Goal: Task Accomplishment & Management: Manage account settings

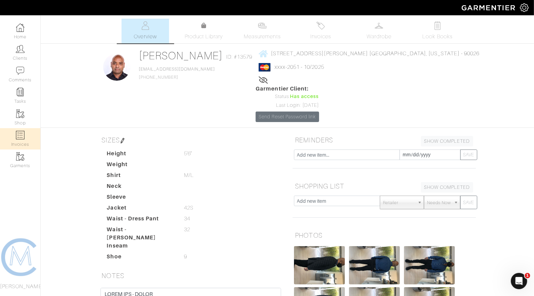
click at [21, 135] on img at bounding box center [20, 135] width 8 height 8
select select
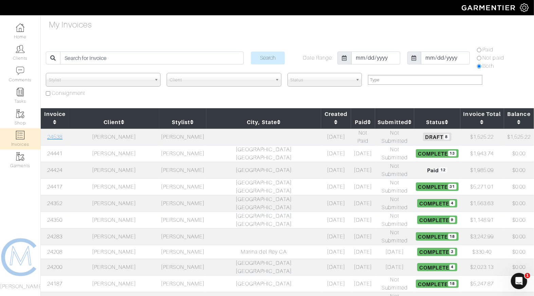
click at [62, 134] on link "24538" at bounding box center [54, 137] width 15 height 6
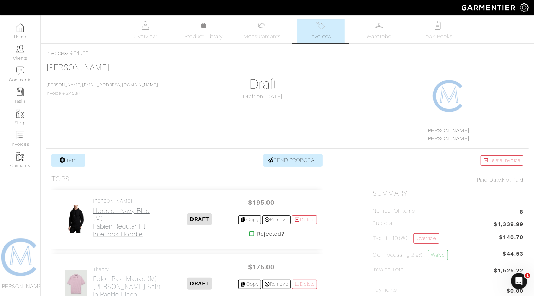
click at [125, 224] on h2 "Hoodie - Navy Blue (M) Fabien Regular Fit Interlock Hoodie" at bounding box center [127, 222] width 68 height 31
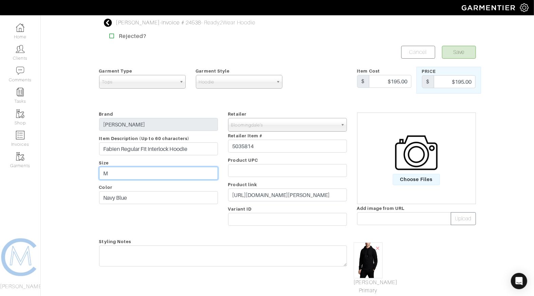
drag, startPoint x: 127, startPoint y: 174, endPoint x: 78, endPoint y: 167, distance: 48.7
click at [80, 167] on div "David Frank - Invoice # 24538 - Ready2Wear Hoodie Rejected? Save Cancel Garment…" at bounding box center [267, 211] width 534 height 385
type input "L"
click at [463, 54] on button "Save" at bounding box center [459, 52] width 34 height 13
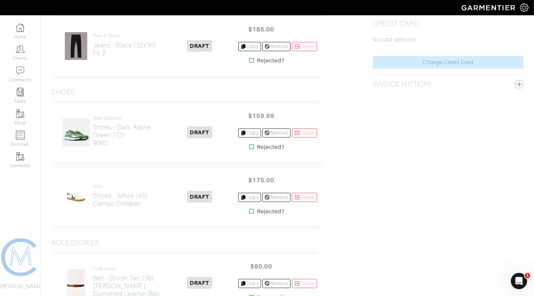
scroll to position [391, 0]
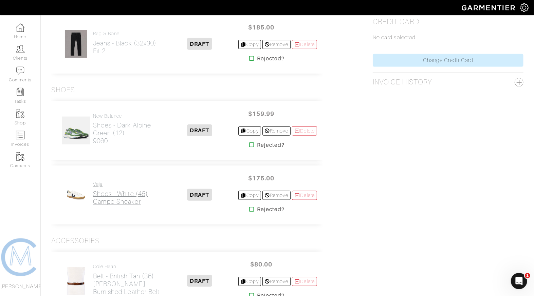
click at [123, 194] on h2 "Shoes - White (45) Campo Sneaker" at bounding box center [120, 198] width 55 height 16
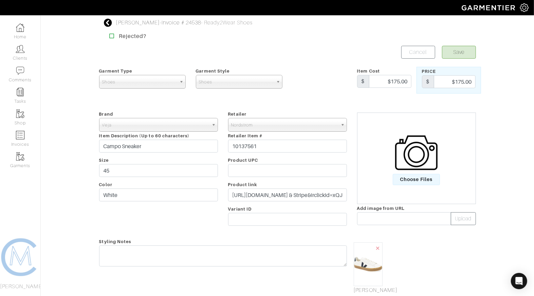
click at [109, 24] on icon at bounding box center [108, 23] width 8 height 8
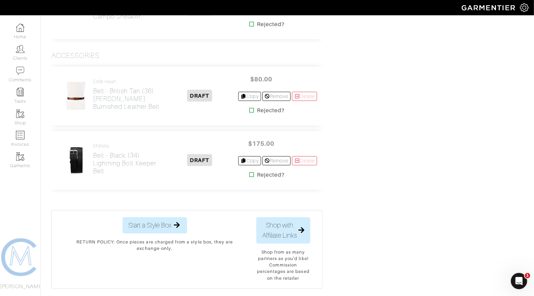
scroll to position [577, 0]
click at [121, 157] on h2 "Belt - Black (34) Lightning Bolt Keeper Belt" at bounding box center [127, 162] width 68 height 23
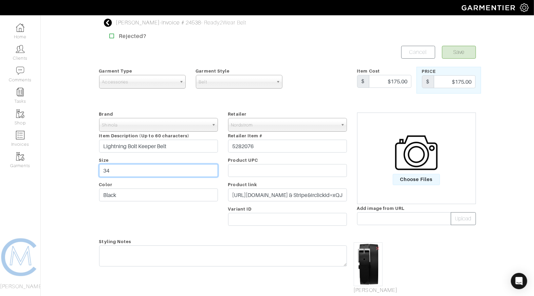
click at [127, 167] on input "34" at bounding box center [158, 170] width 119 height 13
click at [127, 170] on input "34" at bounding box center [158, 170] width 119 height 13
type input "36"
click at [468, 53] on button "Save" at bounding box center [459, 52] width 34 height 13
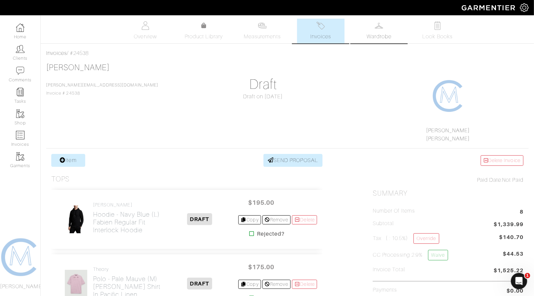
click at [378, 35] on span "Wardrobe" at bounding box center [379, 37] width 24 height 8
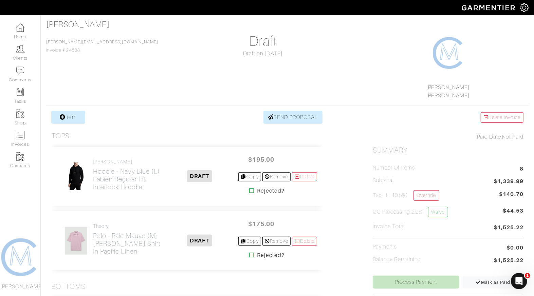
scroll to position [45, 0]
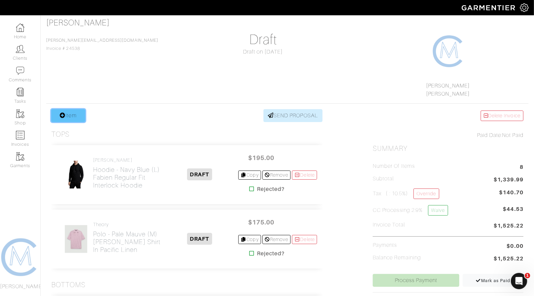
click at [76, 117] on link "Item" at bounding box center [68, 115] width 34 height 13
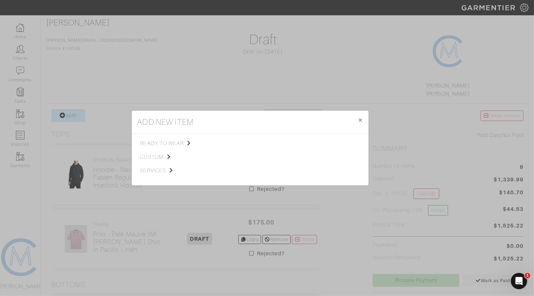
click at [227, 20] on div "add new item × Close ready to wear custom services Tops Bottoms Sport Coats Sui…" at bounding box center [267, 148] width 534 height 296
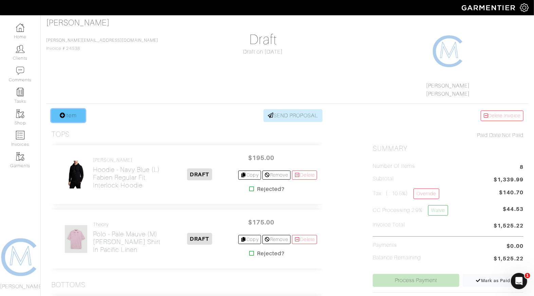
click at [80, 111] on link "Item" at bounding box center [68, 115] width 34 height 13
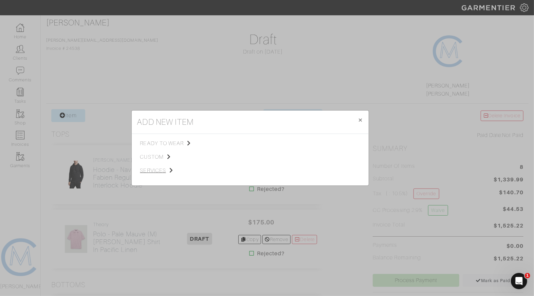
click at [146, 172] on span "services" at bounding box center [174, 171] width 68 height 8
click at [228, 167] on div "Miscellaneous" at bounding box center [250, 170] width 63 height 7
click at [228, 170] on link "Miscellaneous" at bounding box center [235, 169] width 32 height 5
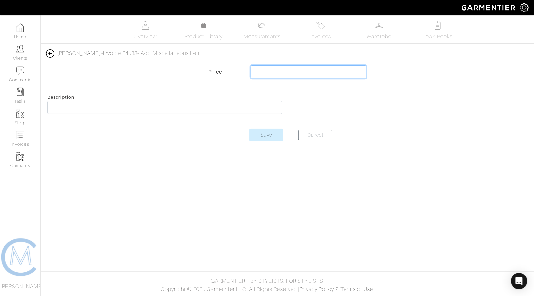
click at [314, 72] on input "text" at bounding box center [309, 72] width 116 height 13
click at [348, 72] on input "-1686.52" at bounding box center [309, 72] width 116 height 13
click at [349, 72] on input "-1686.52" at bounding box center [309, 72] width 116 height 13
type input "-186.52"
click at [163, 114] on div "Description" at bounding box center [164, 105] width 245 height 24
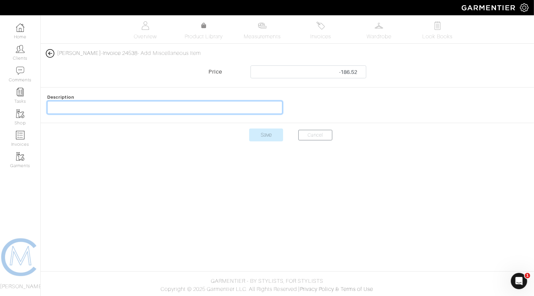
click at [163, 109] on input "text" at bounding box center [164, 107] width 235 height 13
type input "returned [PERSON_NAME]"
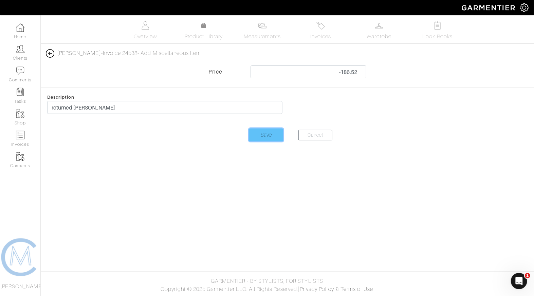
click at [260, 137] on input "Save" at bounding box center [266, 135] width 34 height 13
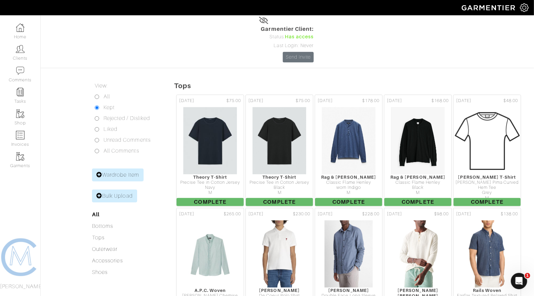
scroll to position [84, 0]
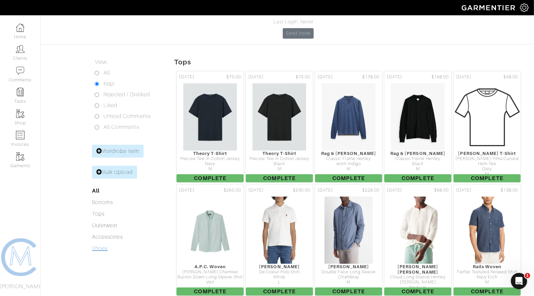
click at [107, 246] on link "Shoes" at bounding box center [100, 249] width 16 height 6
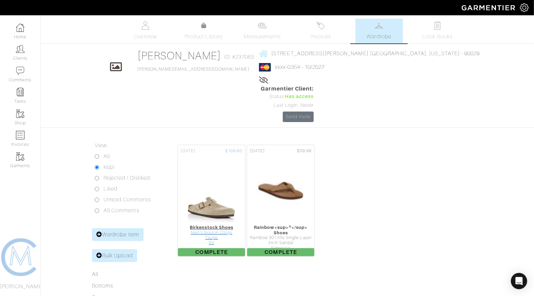
click at [208, 169] on img at bounding box center [211, 191] width 54 height 68
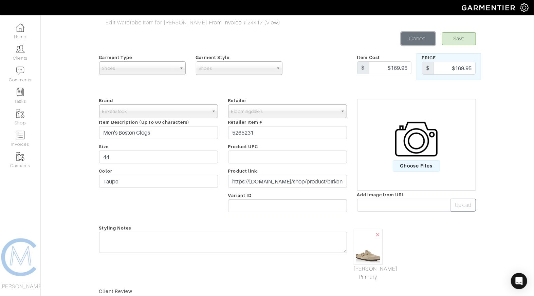
click at [425, 43] on link "Cancel" at bounding box center [418, 38] width 34 height 13
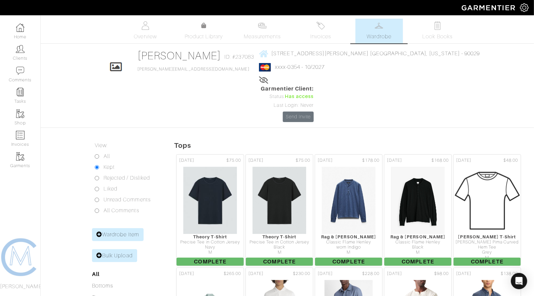
click at [364, 33] on link "Wardrobe" at bounding box center [379, 31] width 48 height 25
click at [332, 31] on link "Invoices" at bounding box center [321, 31] width 48 height 25
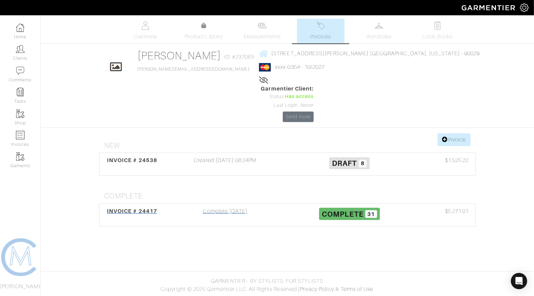
click at [211, 207] on div "Complete 08/21/25" at bounding box center [225, 215] width 124 height 16
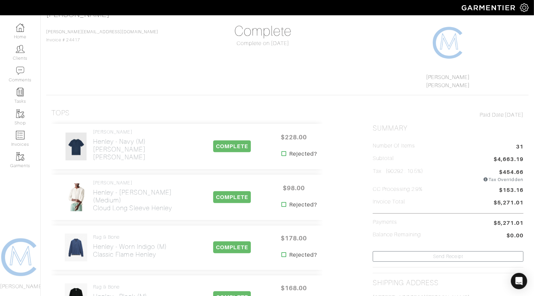
scroll to position [53, 0]
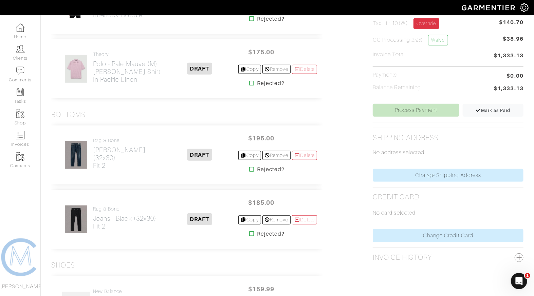
scroll to position [236, 0]
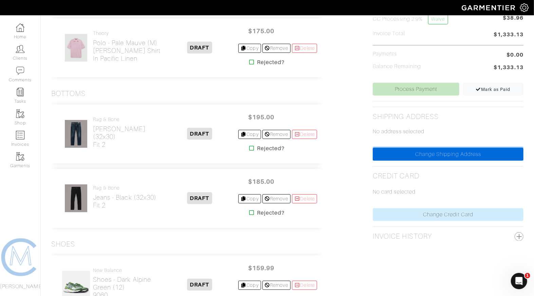
click at [400, 153] on link "Change Shipping Address" at bounding box center [448, 154] width 151 height 13
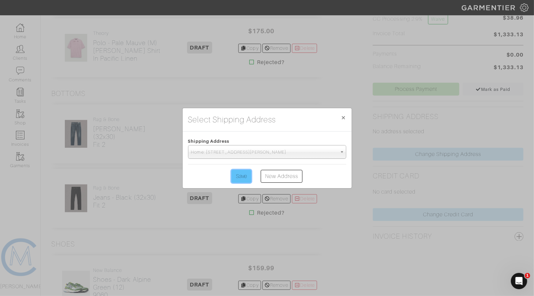
click at [241, 176] on input "Save" at bounding box center [242, 176] width 20 height 13
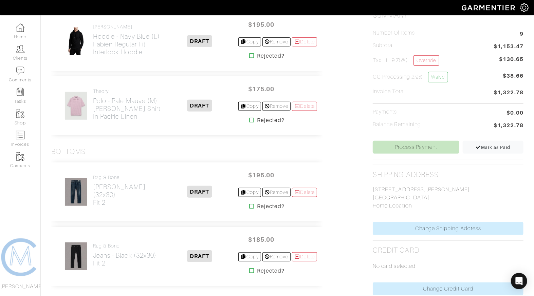
scroll to position [255, 0]
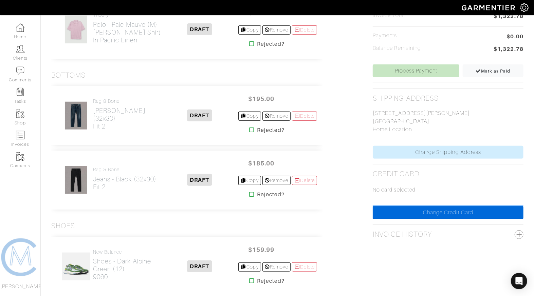
click at [384, 213] on link "Change Credit Card" at bounding box center [448, 212] width 151 height 13
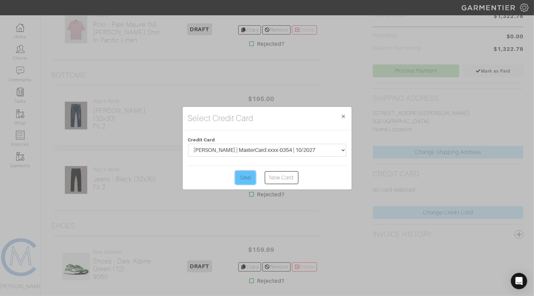
click at [246, 179] on input "Save" at bounding box center [246, 177] width 20 height 13
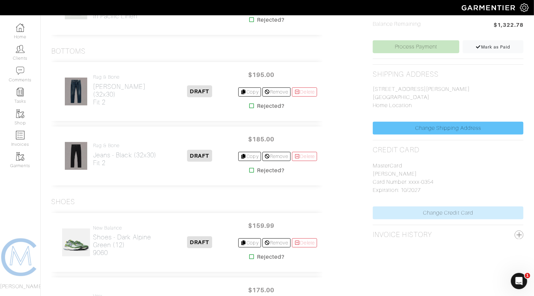
scroll to position [277, 0]
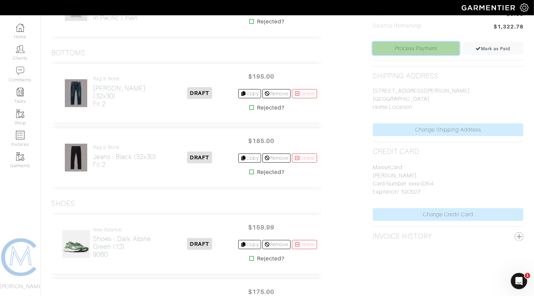
click at [421, 50] on link "Process Payment" at bounding box center [416, 48] width 87 height 13
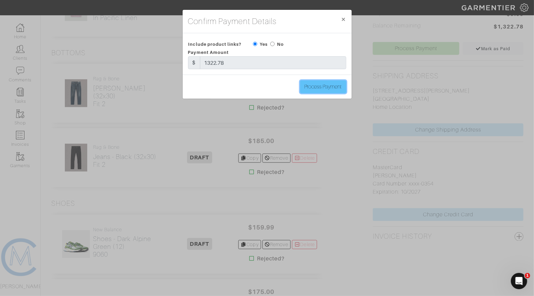
click at [309, 88] on input "Process Payment" at bounding box center [323, 86] width 46 height 13
type input "Process Payment"
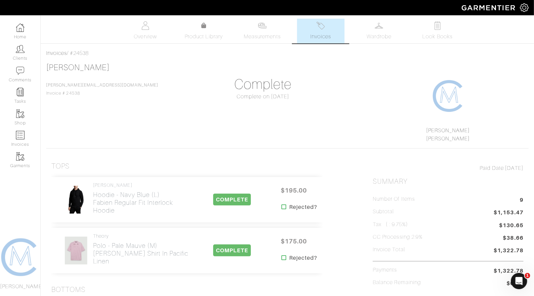
scroll to position [0, 0]
